Goal: Information Seeking & Learning: Learn about a topic

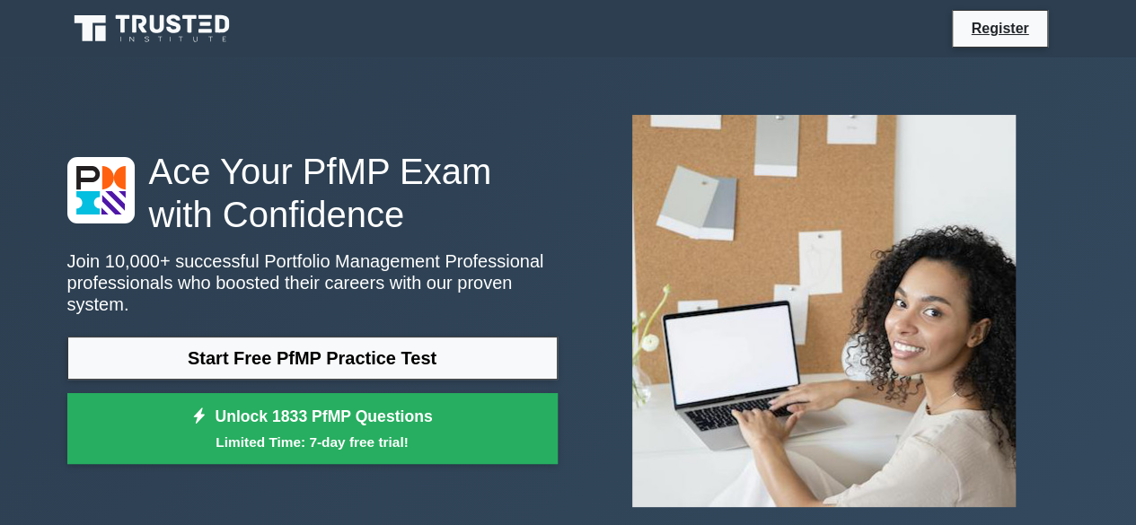
click at [156, 28] on icon at bounding box center [153, 29] width 172 height 34
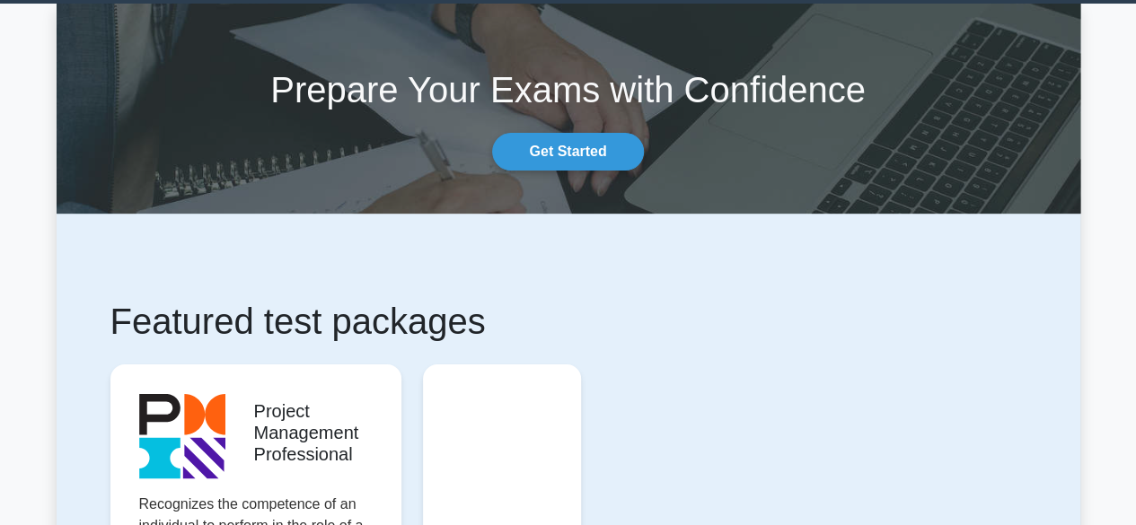
scroll to position [269, 0]
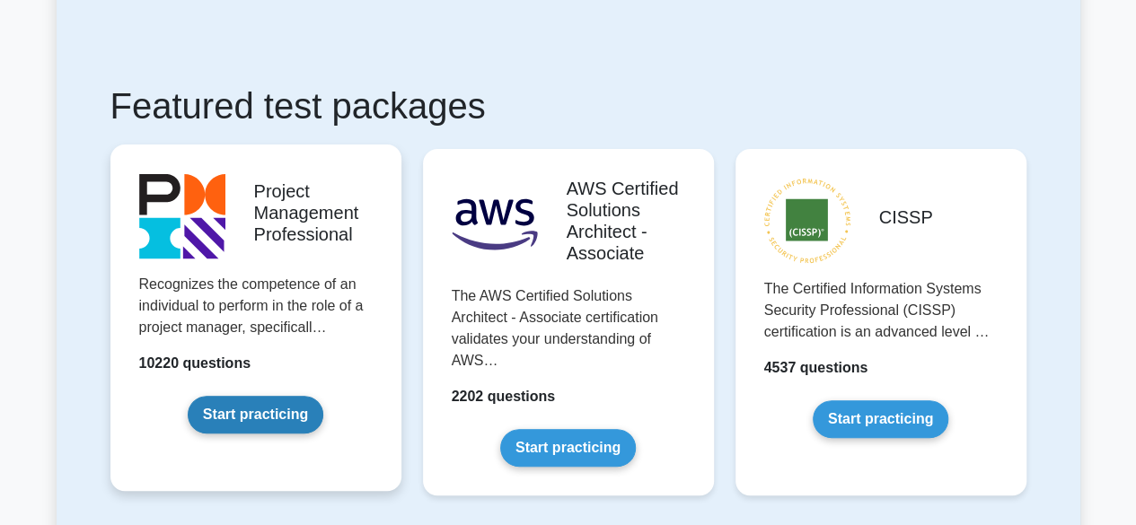
click at [262, 408] on link "Start practicing" at bounding box center [256, 415] width 136 height 38
